Goal: Register for event/course

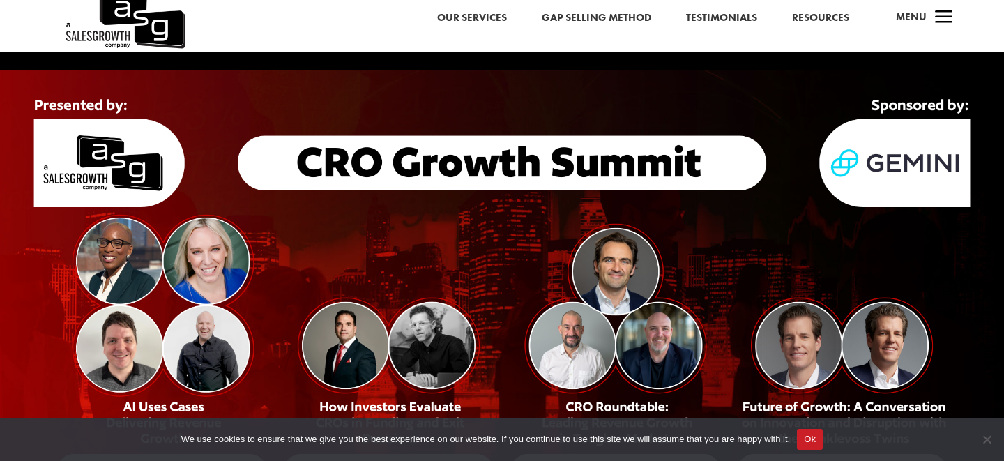
scroll to position [10, 0]
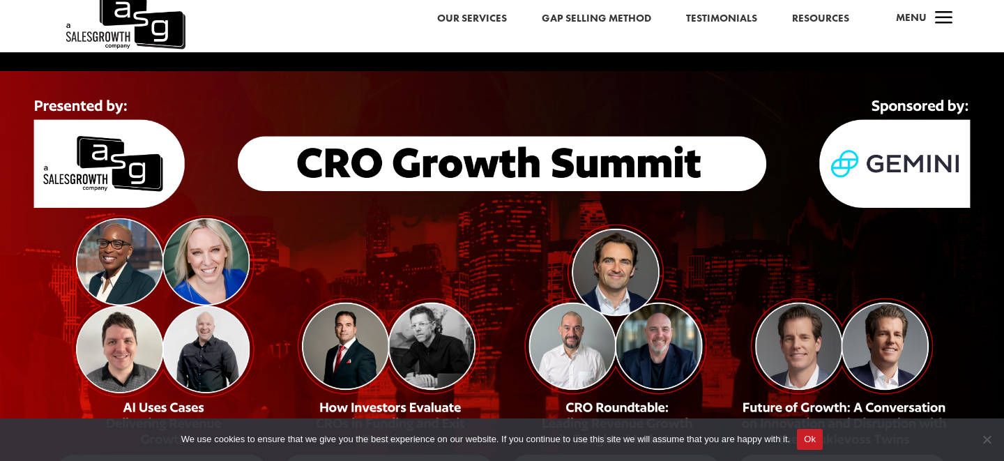
click at [821, 441] on button "Ok" at bounding box center [810, 439] width 26 height 21
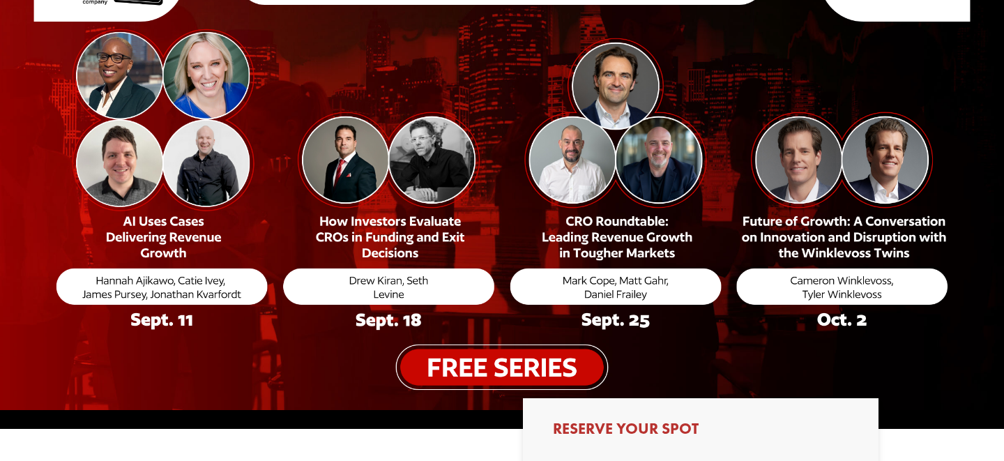
scroll to position [203, 0]
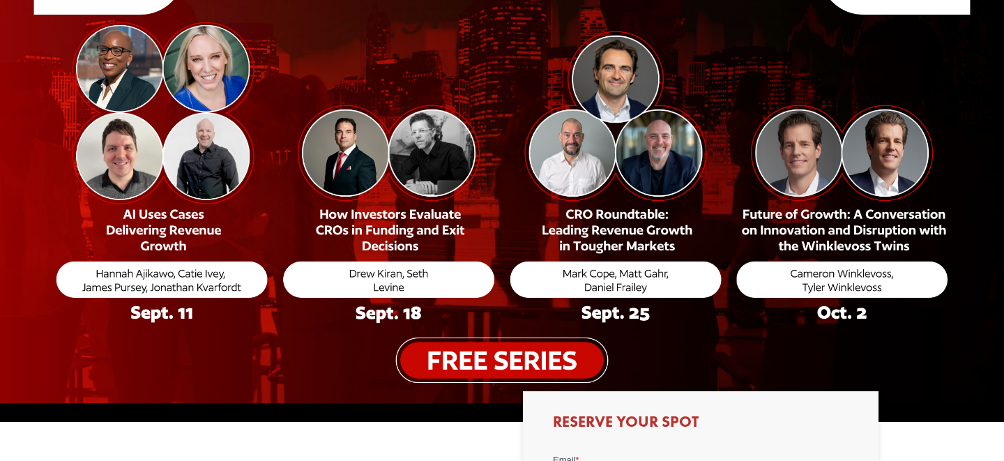
click at [482, 361] on img at bounding box center [502, 141] width 1004 height 526
click at [514, 356] on img at bounding box center [502, 141] width 1004 height 526
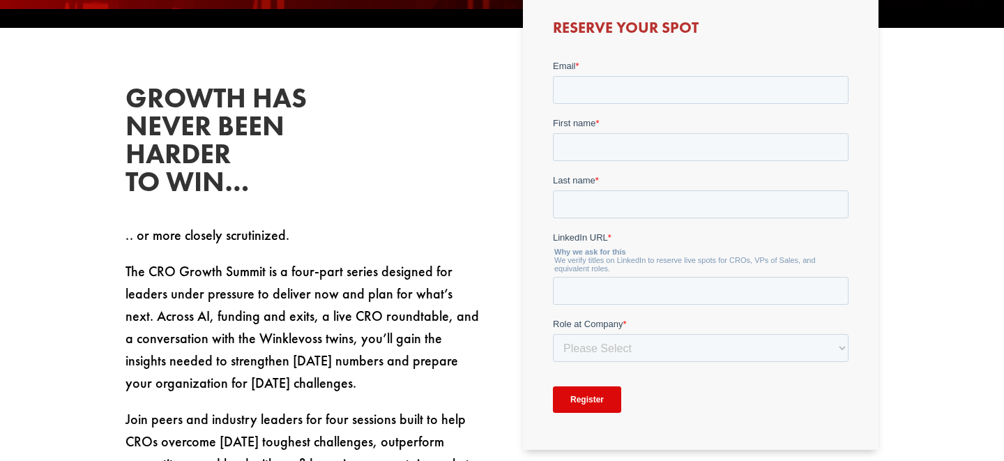
scroll to position [556, 0]
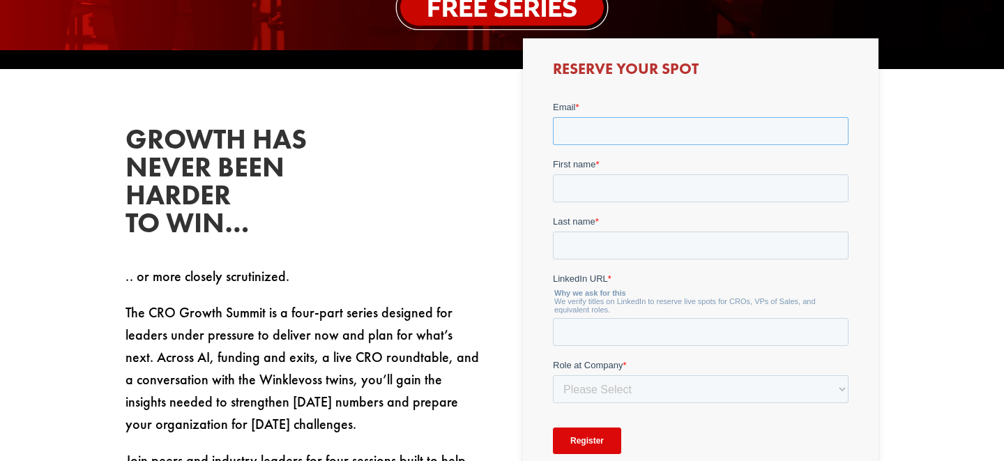
click at [582, 133] on input "Email *" at bounding box center [700, 131] width 296 height 28
type input "[PERSON_NAME][EMAIL_ADDRESS][PERSON_NAME][DOMAIN_NAME]"
click at [625, 188] on input "First name *" at bounding box center [700, 188] width 296 height 28
type input "[PERSON_NAME]"
click at [631, 242] on input "Last name *" at bounding box center [700, 246] width 296 height 28
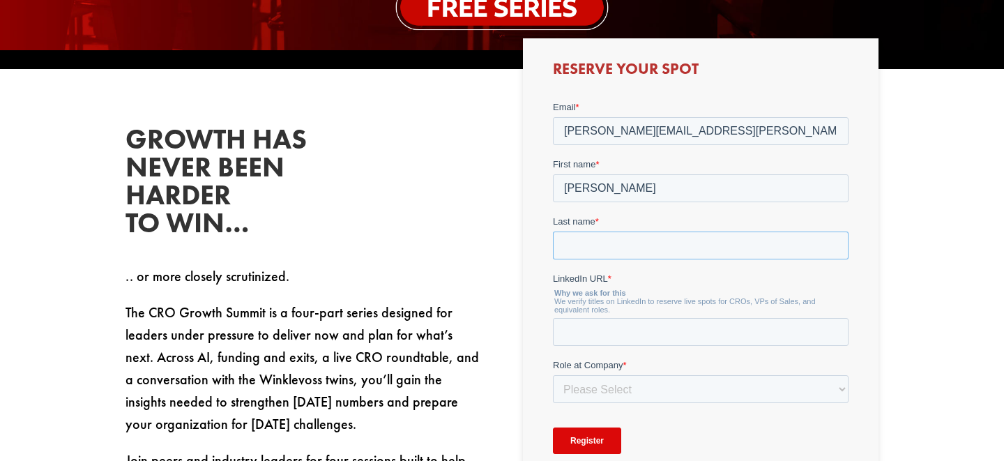
type input "[PERSON_NAME]"
click at [644, 330] on input "LinkedIn URL *" at bounding box center [700, 332] width 296 height 28
paste input "[URL][DOMAIN_NAME]"
type input "[URL][DOMAIN_NAME]"
click at [630, 391] on select "Please Select C-Level (CRO, CSO, etc) Senior Leadership (VP of Sales, VP of Ena…" at bounding box center [700, 389] width 296 height 28
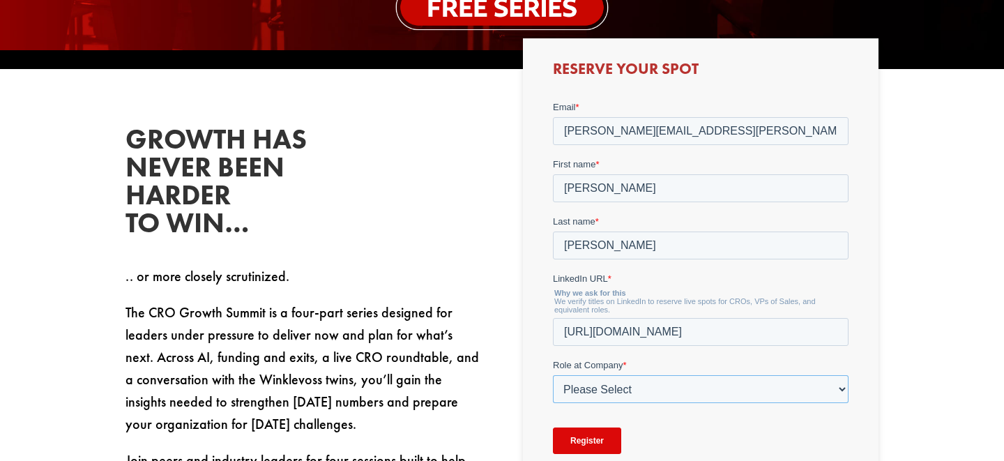
select select "Senior Leadership (VP of Sales, VP of Enablement, etc)"
click at [552, 375] on select "Please Select C-Level (CRO, CSO, etc) Senior Leadership (VP of Sales, VP of Ena…" at bounding box center [700, 389] width 296 height 28
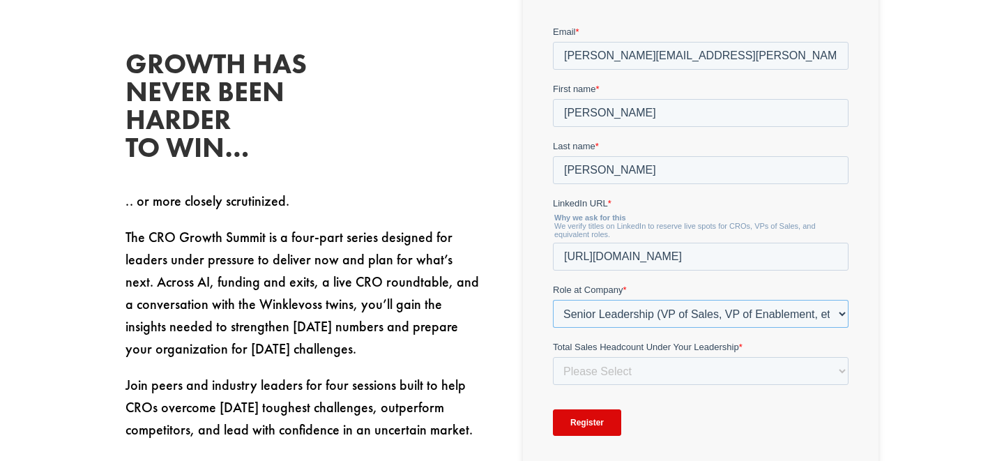
scroll to position [652, 0]
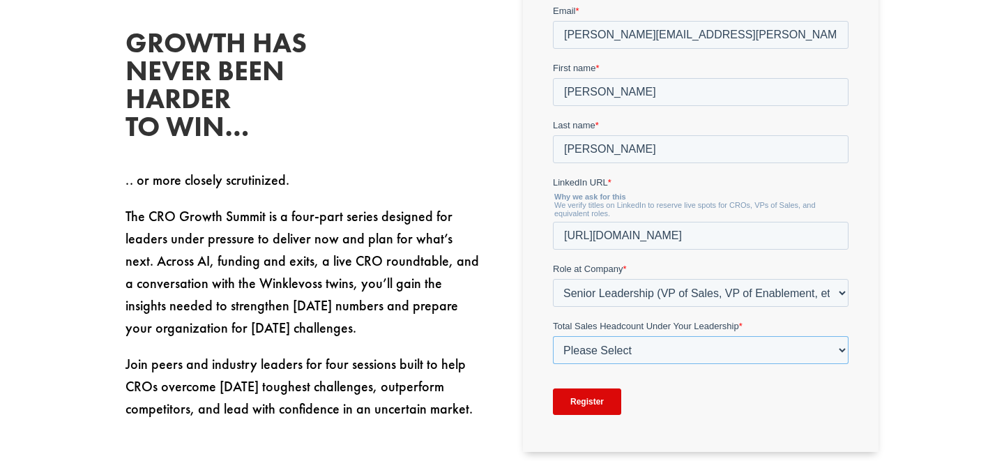
click at [635, 352] on select "Please Select Just Me 1-9 [PHONE_NUMBER] [PHONE_NUMBER]+" at bounding box center [700, 350] width 296 height 28
select select "20-49"
click at [552, 336] on select "Please Select Just Me 1-9 [PHONE_NUMBER] [PHONE_NUMBER]+" at bounding box center [700, 350] width 296 height 28
click at [588, 395] on input "Register" at bounding box center [586, 402] width 68 height 27
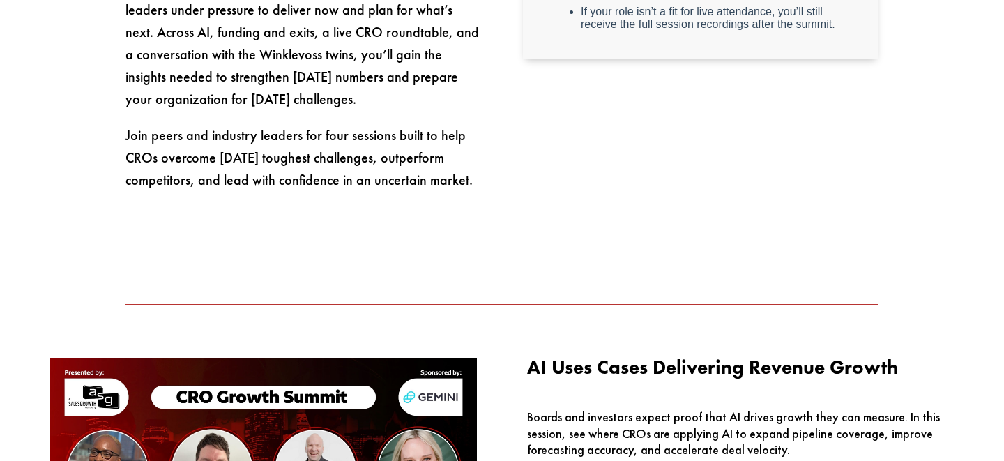
scroll to position [883, 0]
